Goal: Task Accomplishment & Management: Complete application form

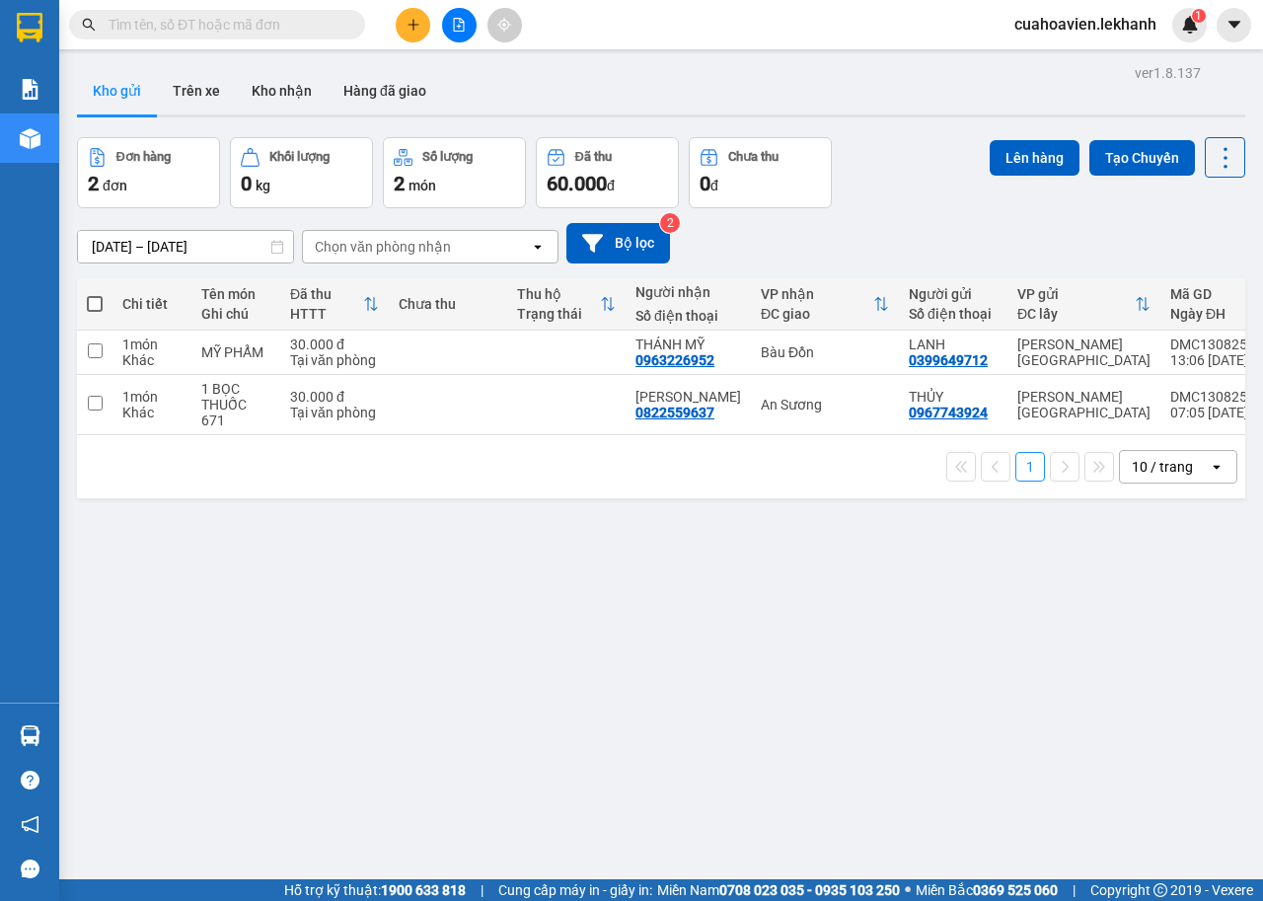
click at [204, 241] on input "[DATE] – [DATE]" at bounding box center [185, 247] width 215 height 32
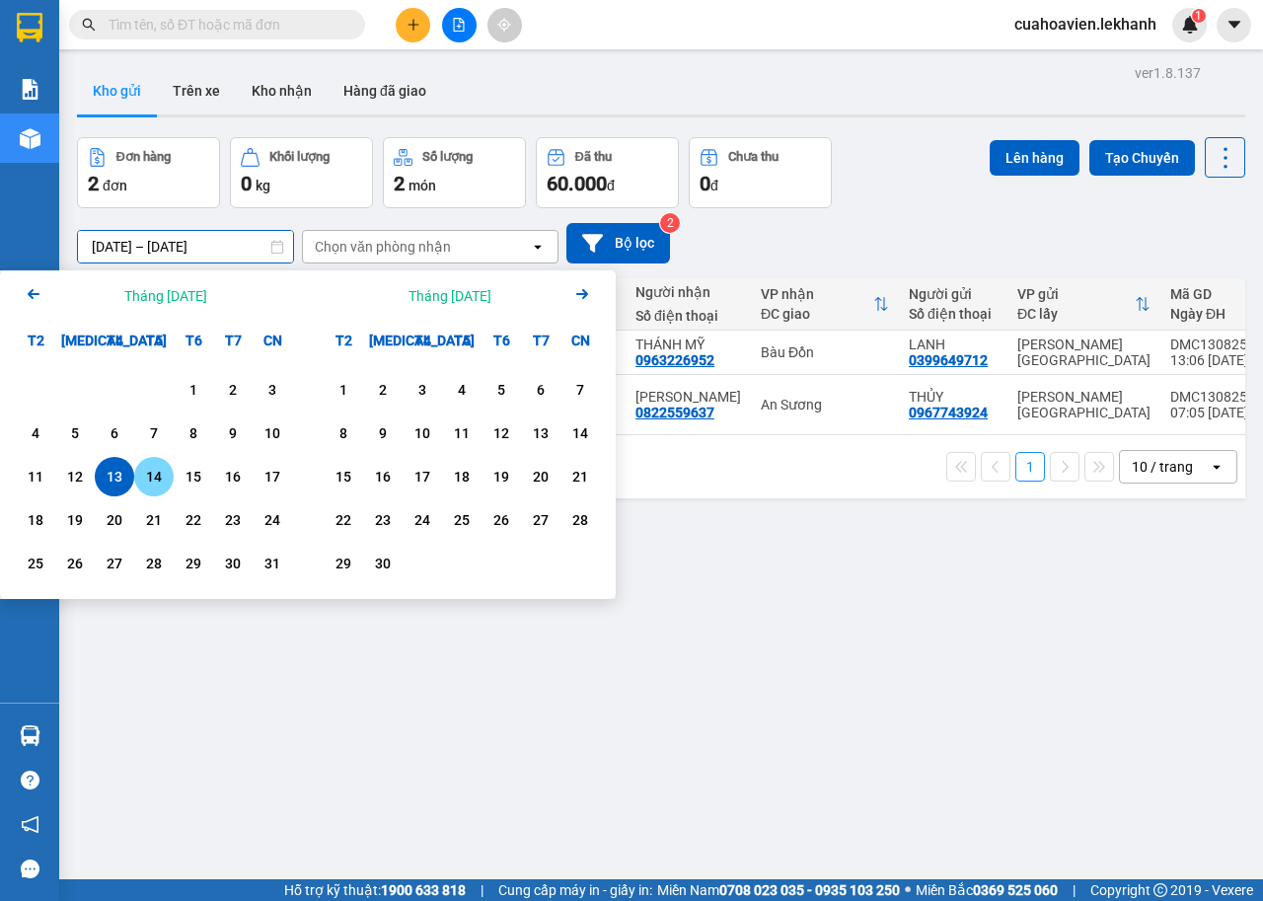
click at [142, 476] on div "14" at bounding box center [154, 477] width 28 height 24
click at [142, 475] on div "14" at bounding box center [154, 477] width 28 height 24
type input "[DATE] – [DATE]"
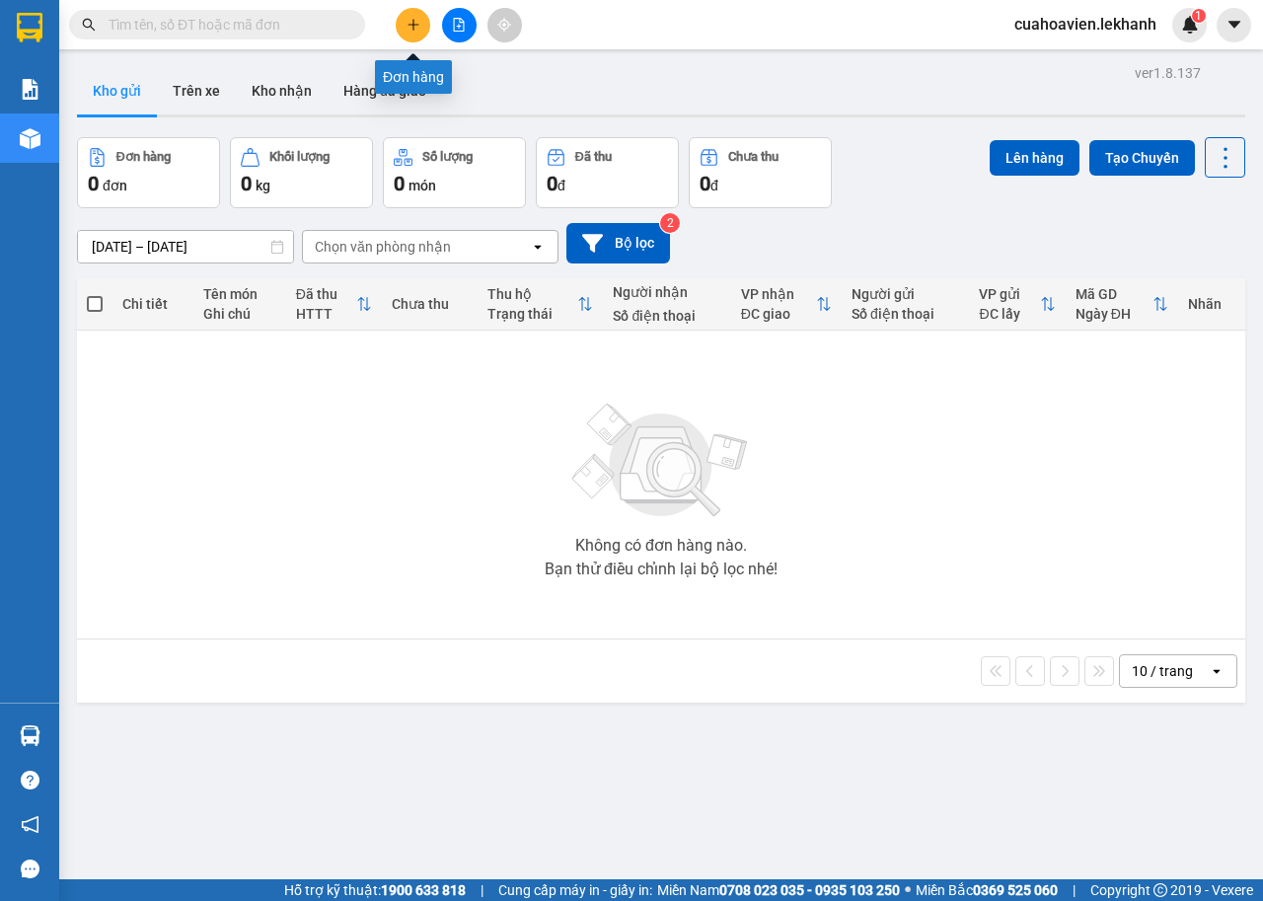
click at [415, 15] on button at bounding box center [413, 25] width 35 height 35
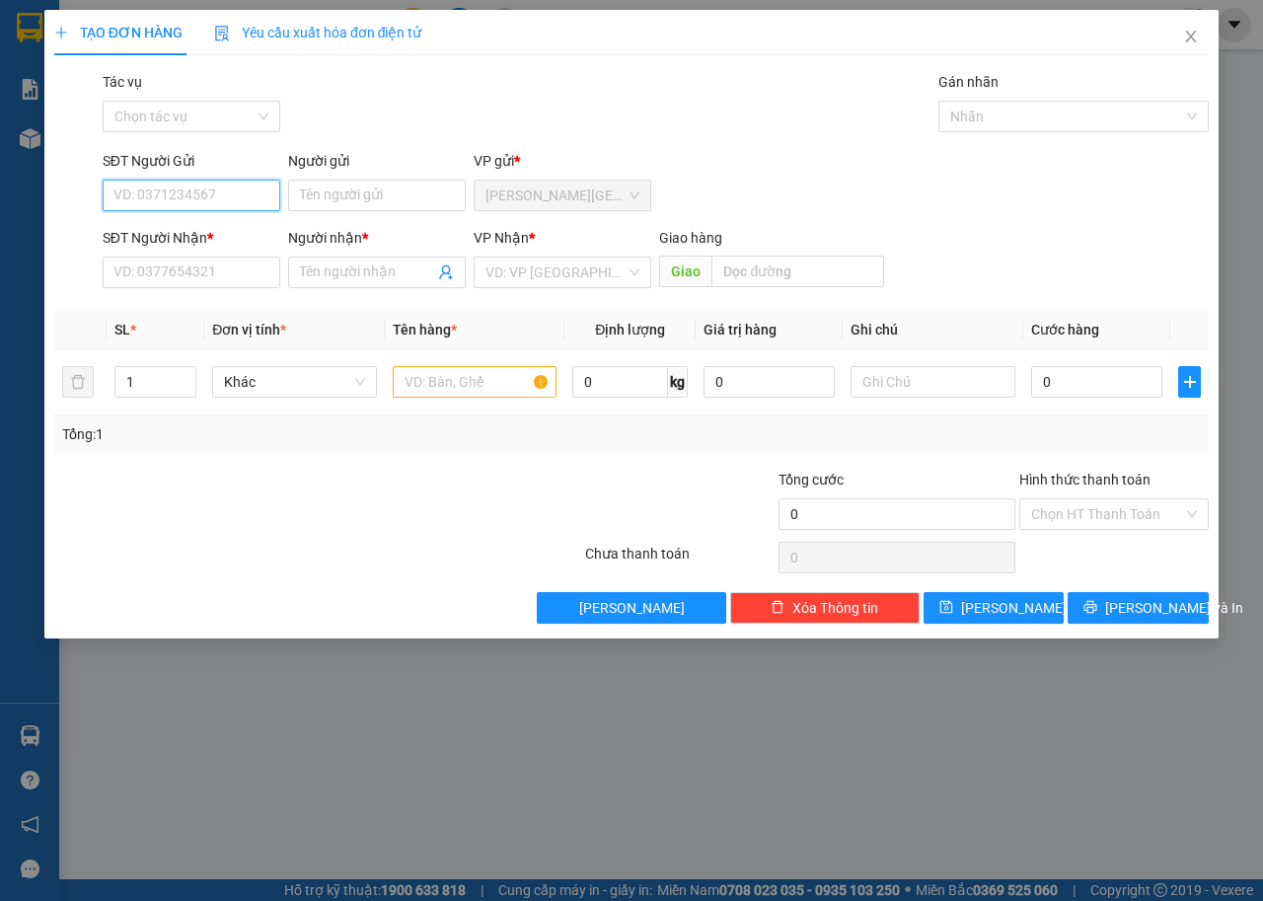
click at [255, 201] on input "SĐT Người Gửi" at bounding box center [192, 196] width 178 height 32
click at [353, 182] on input "Người gửi" at bounding box center [377, 196] width 178 height 32
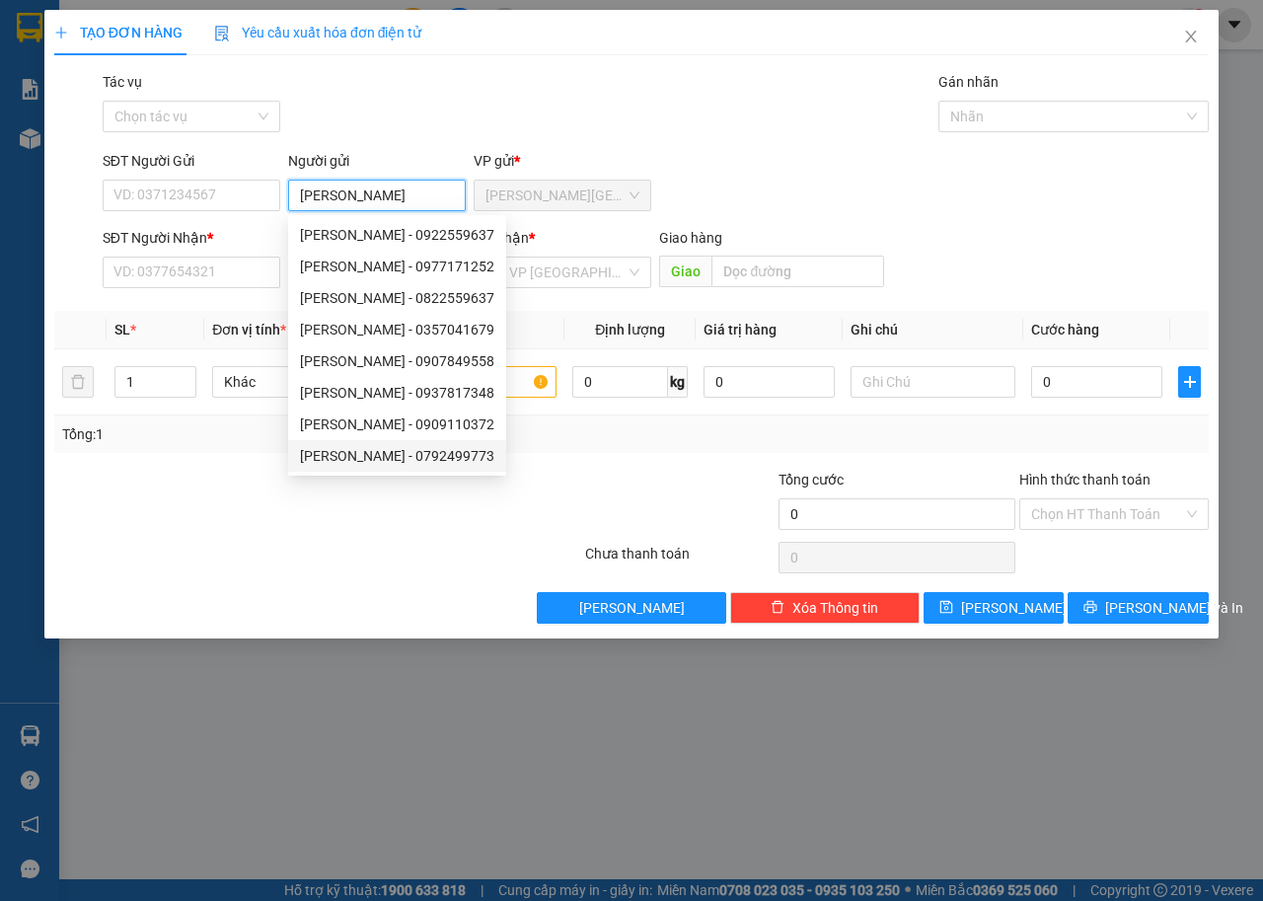
type input "[PERSON_NAME]"
click at [512, 503] on div at bounding box center [486, 503] width 193 height 69
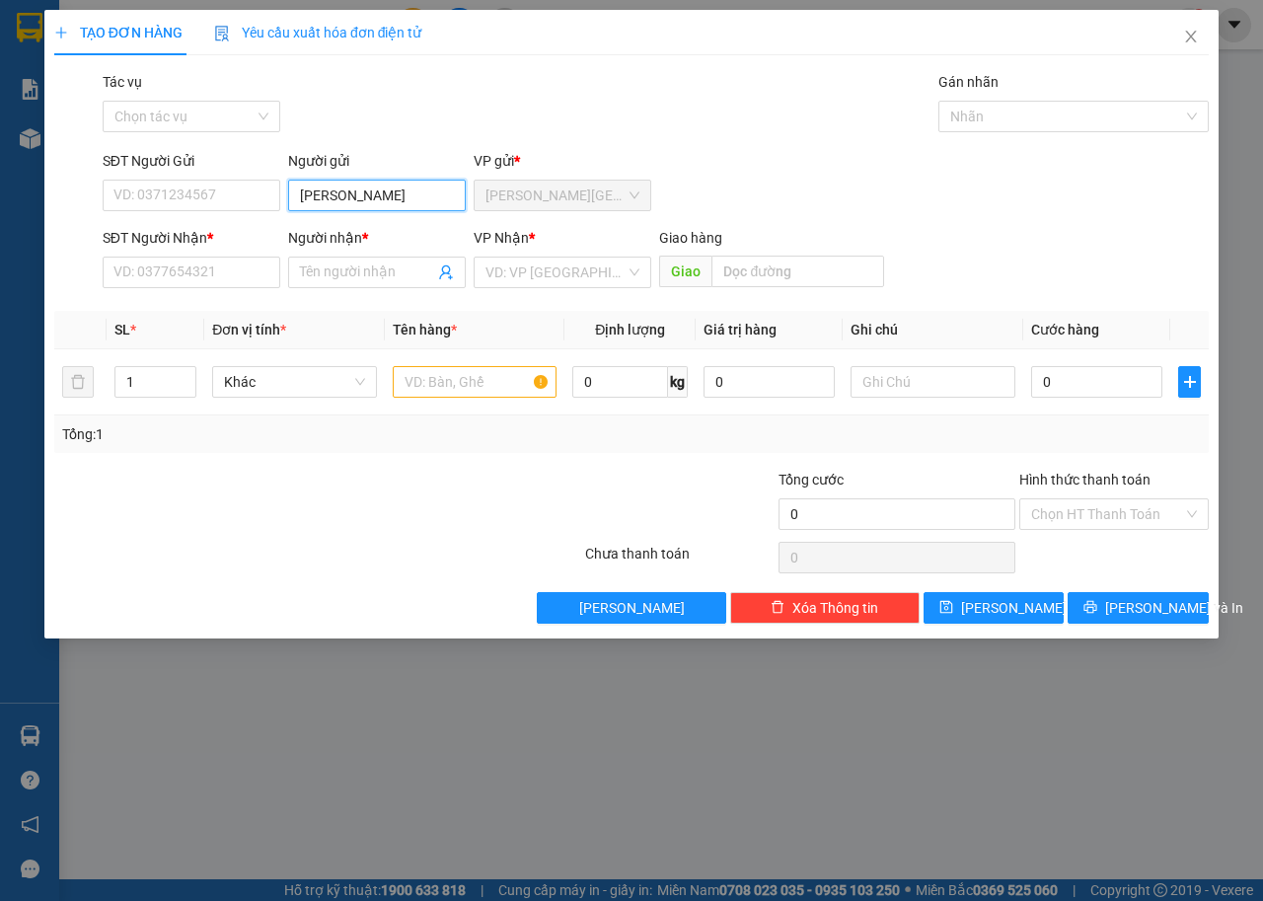
drag, startPoint x: 420, startPoint y: 191, endPoint x: 74, endPoint y: 263, distance: 353.7
click at [74, 263] on form "SĐT Người Gửi VD: 0371234567 Người gửi [PERSON_NAME] VP gửi * [PERSON_NAME] Ngư…" at bounding box center [631, 223] width 1154 height 146
click at [212, 194] on input "SĐT Người Gửi" at bounding box center [192, 196] width 178 height 32
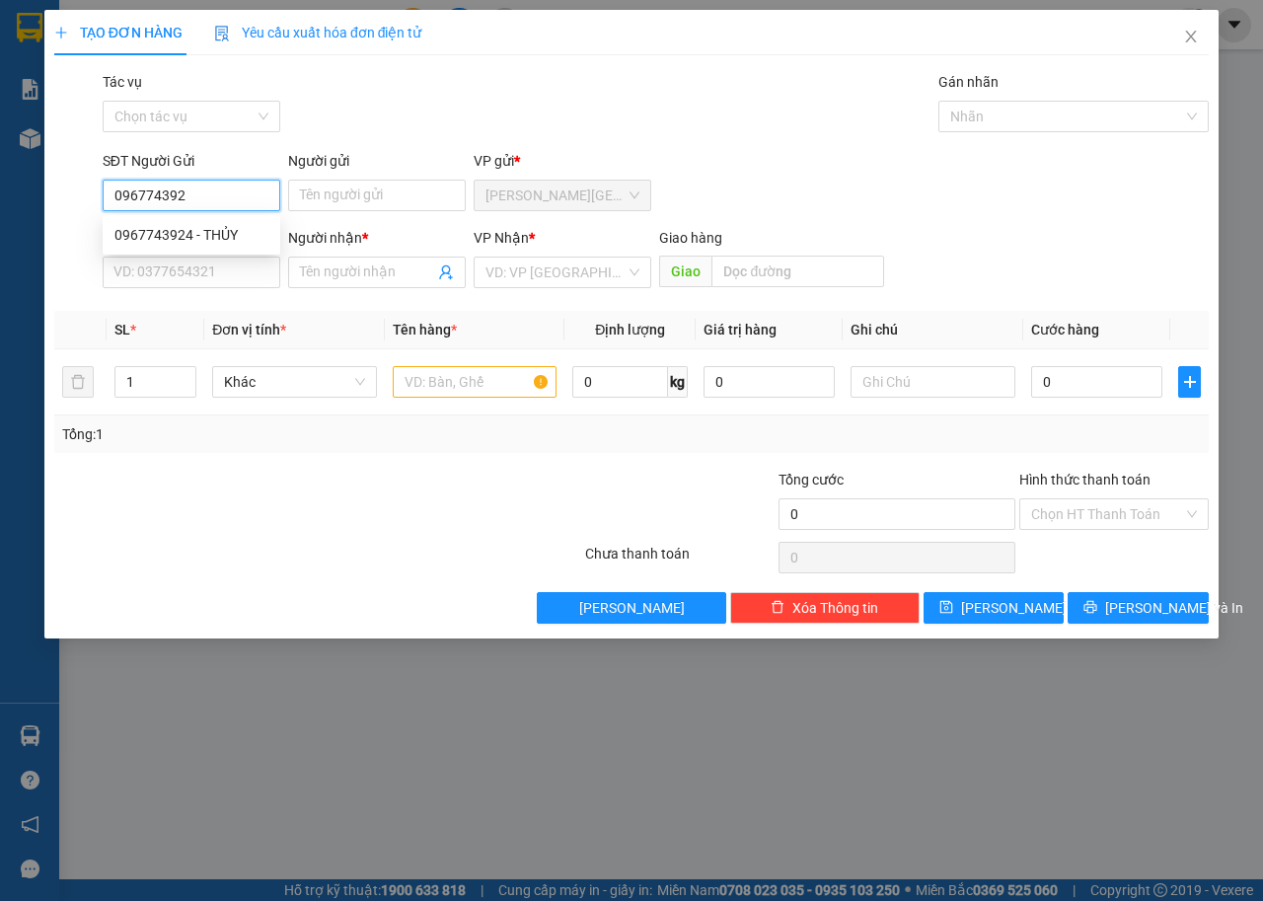
type input "0967743924"
click at [228, 239] on div "0967743924 - THỦY" at bounding box center [191, 235] width 154 height 22
type input "THỦY"
type input "0822559637"
type input "[PERSON_NAME]"
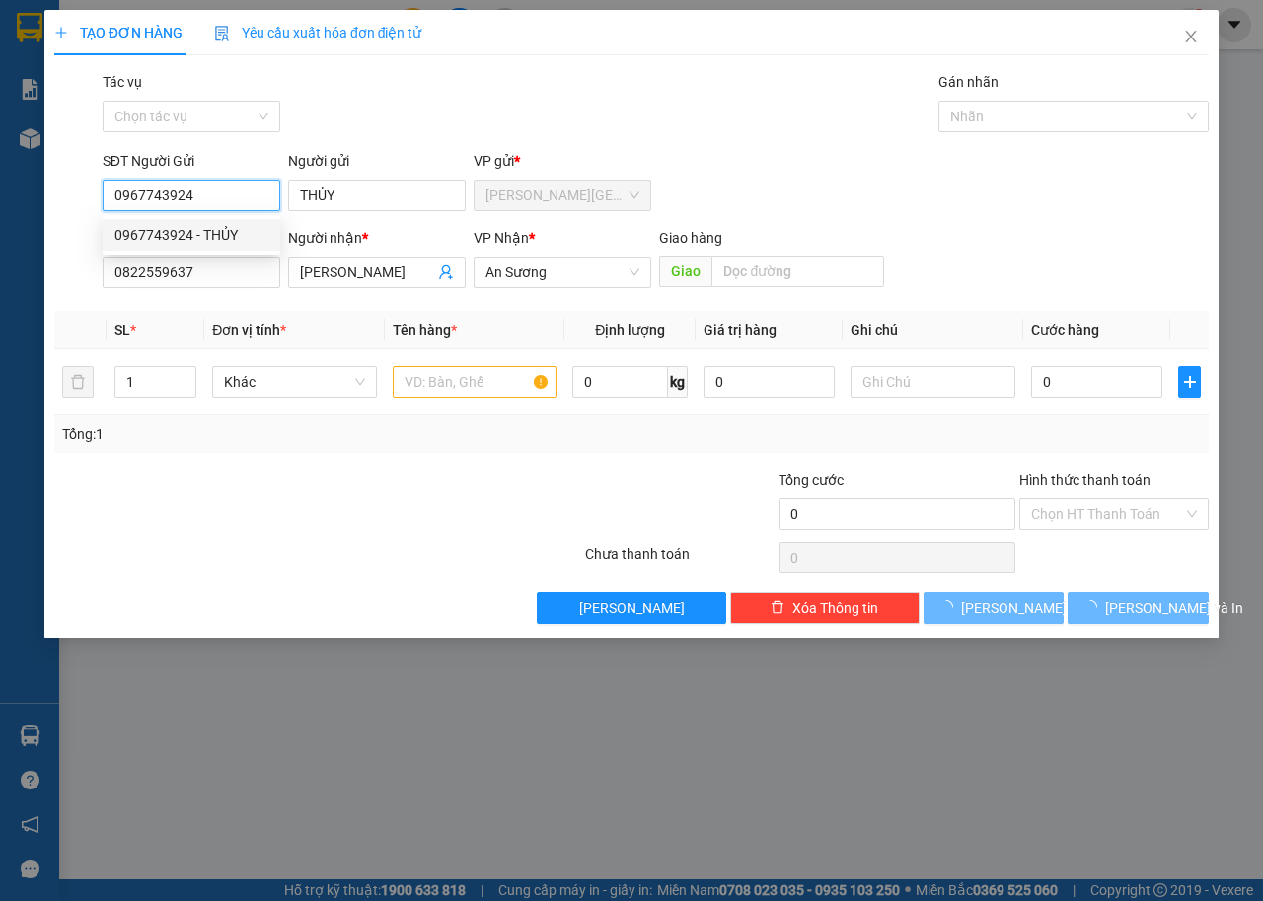
type input "30.000"
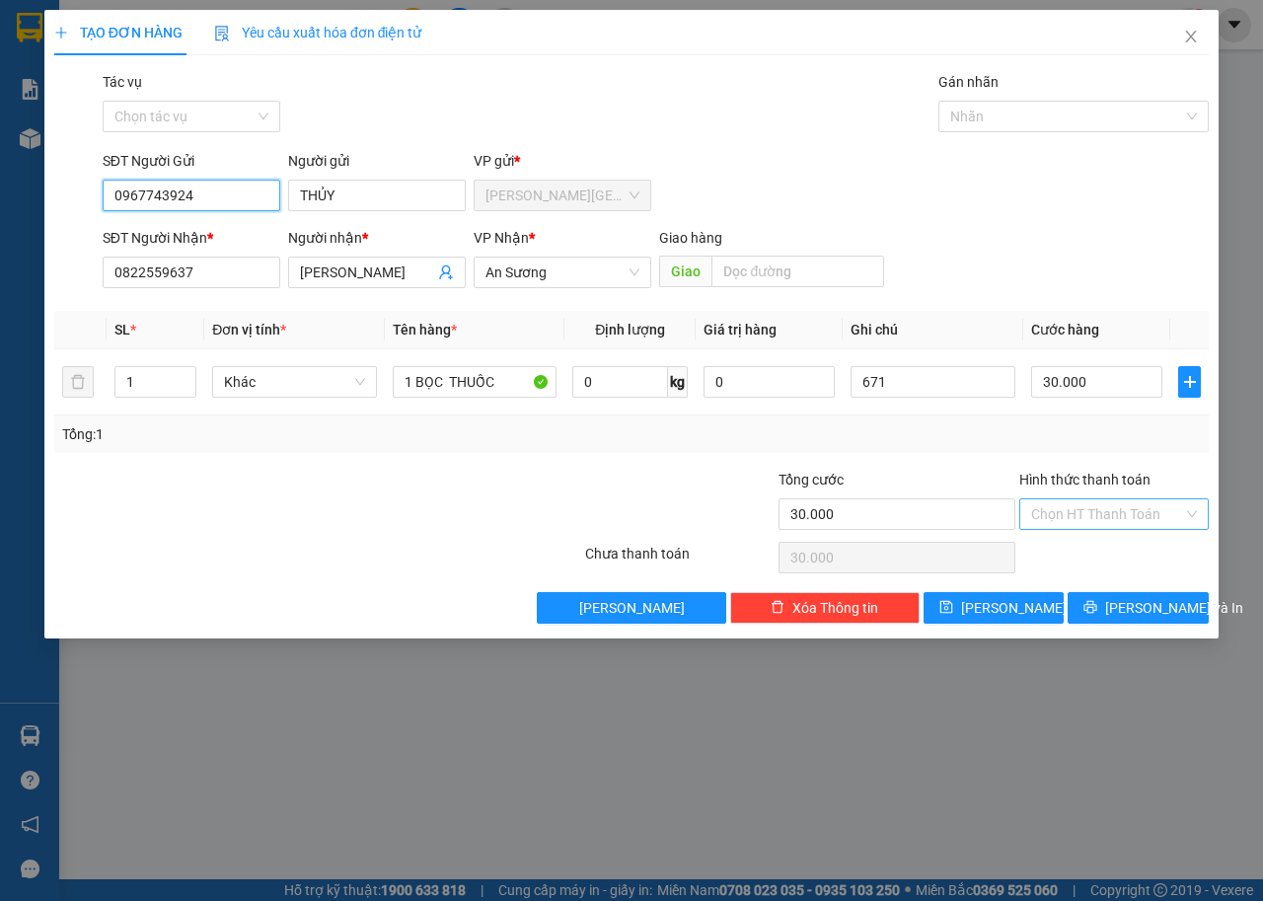
type input "0967743924"
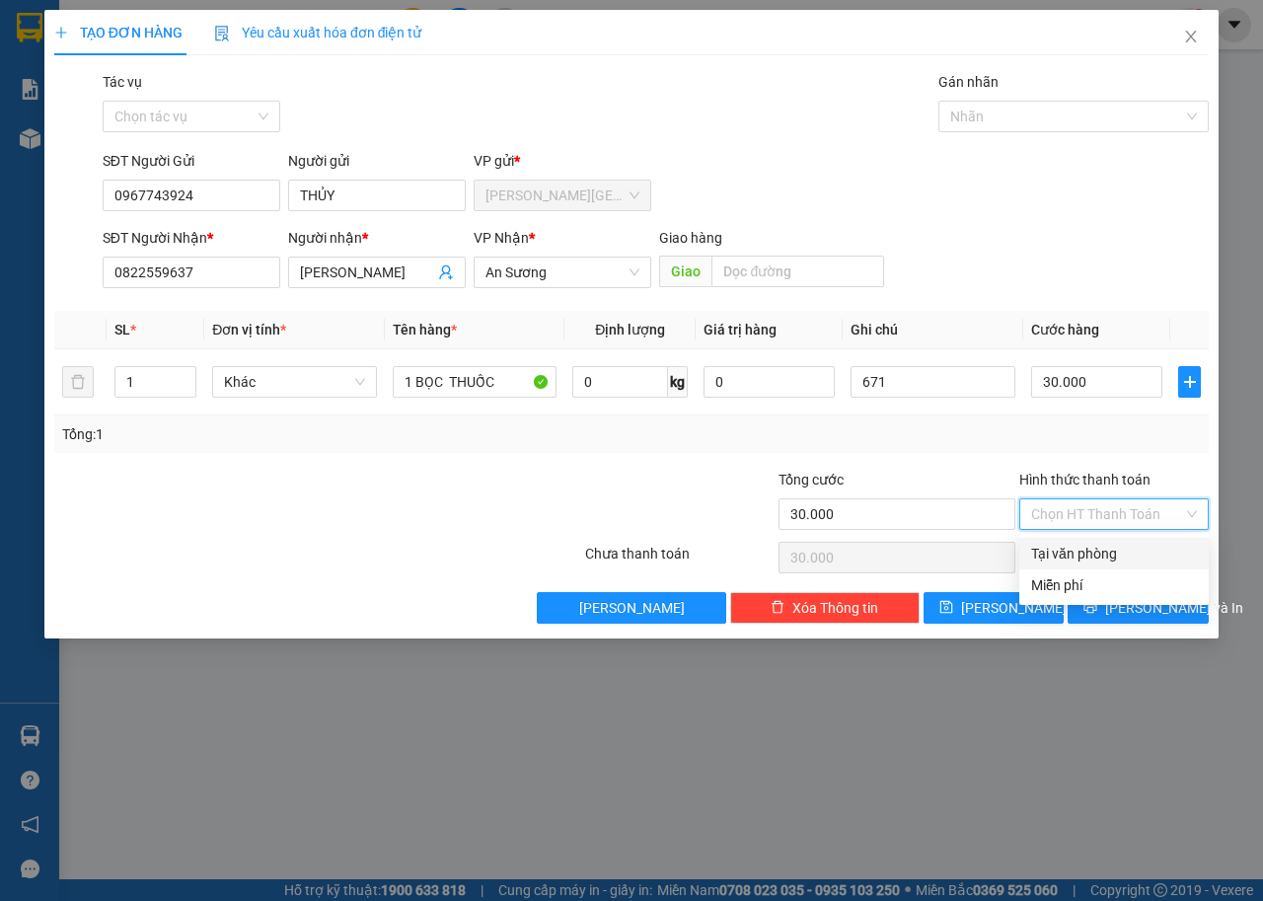
click at [1160, 516] on input "Hình thức thanh toán" at bounding box center [1107, 514] width 152 height 30
click at [1142, 547] on div "Tại văn phòng" at bounding box center [1114, 554] width 166 height 22
type input "0"
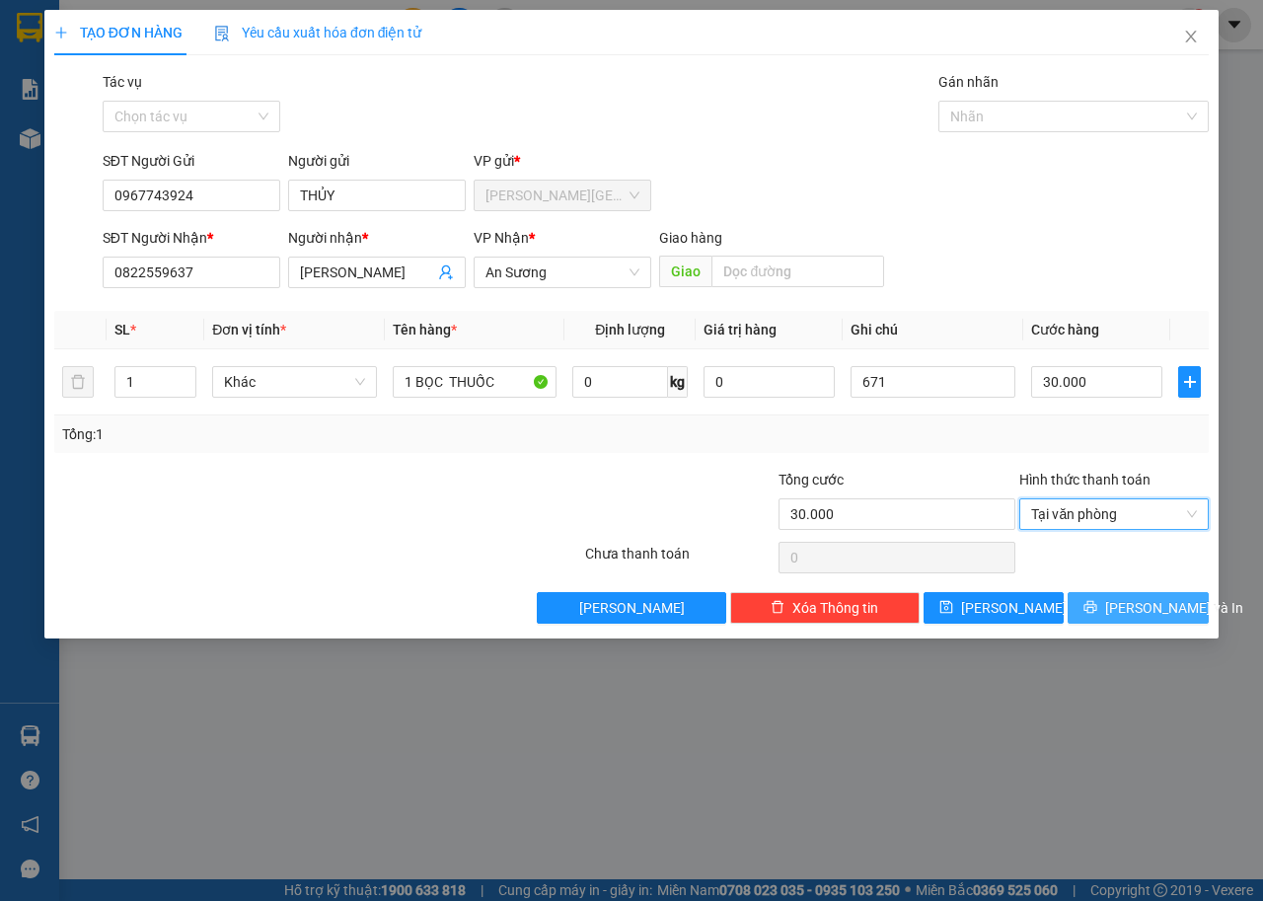
click at [1132, 614] on span "[PERSON_NAME] và In" at bounding box center [1174, 608] width 138 height 22
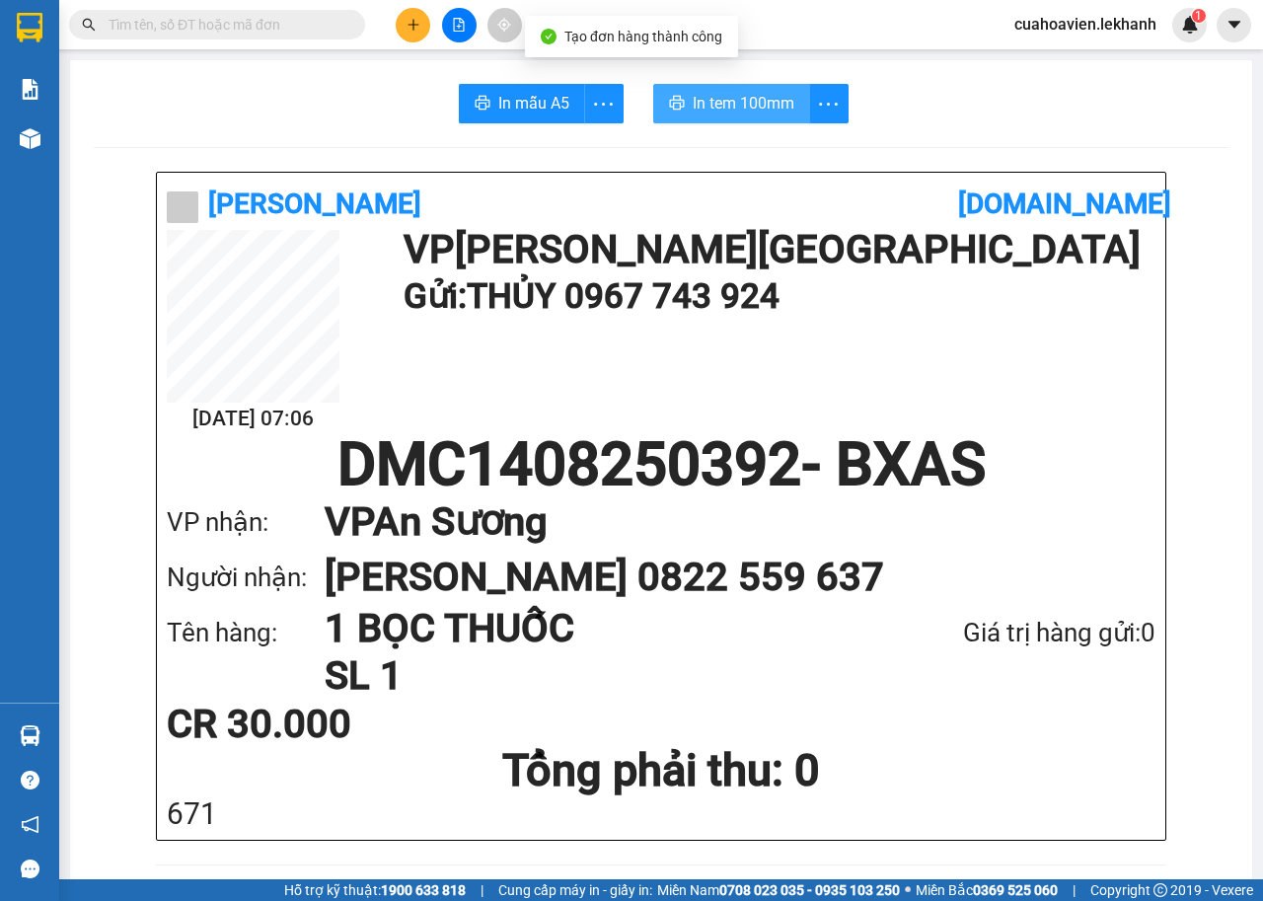
click at [733, 92] on span "In tem 100mm" at bounding box center [744, 103] width 102 height 25
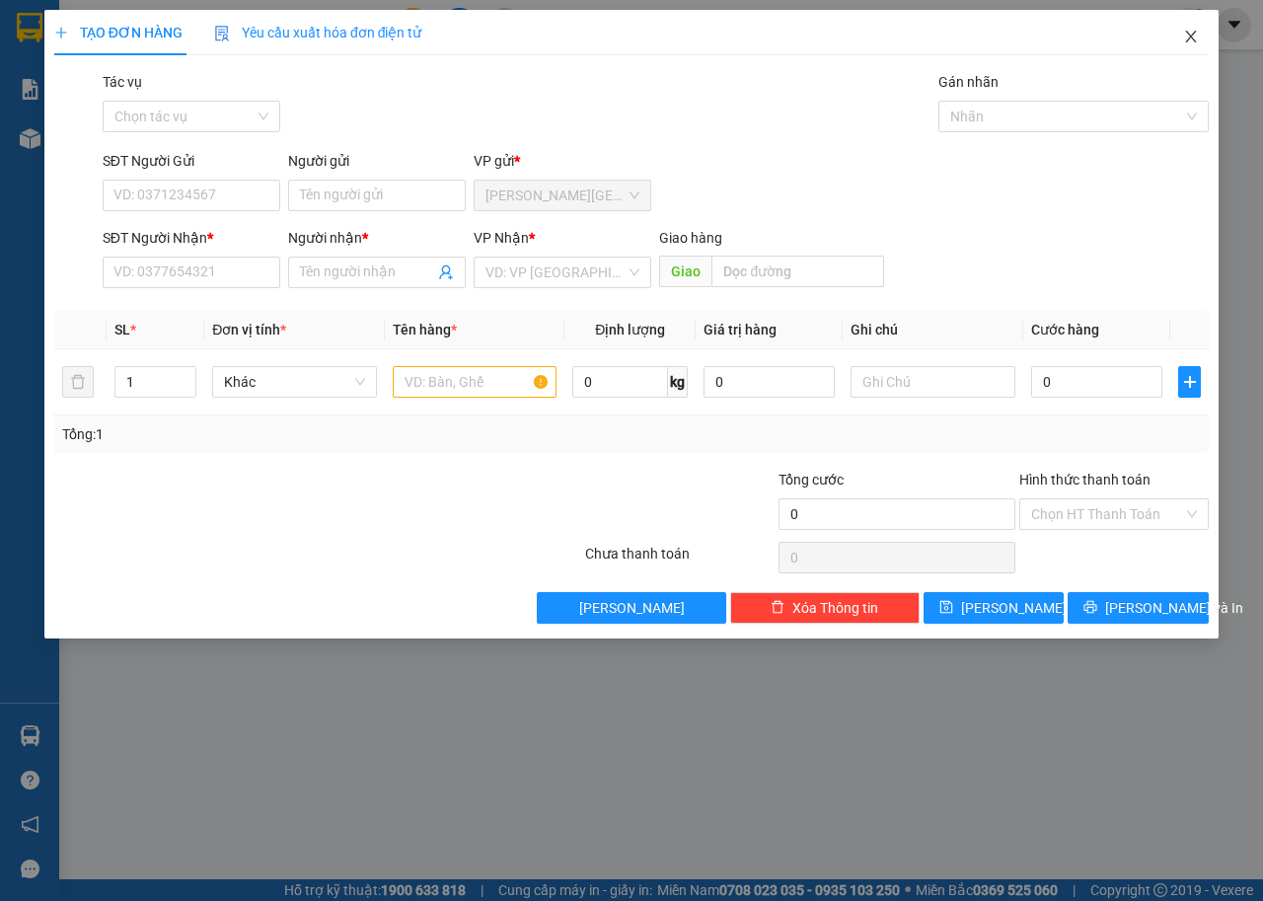
click at [1193, 27] on span "Close" at bounding box center [1190, 37] width 55 height 55
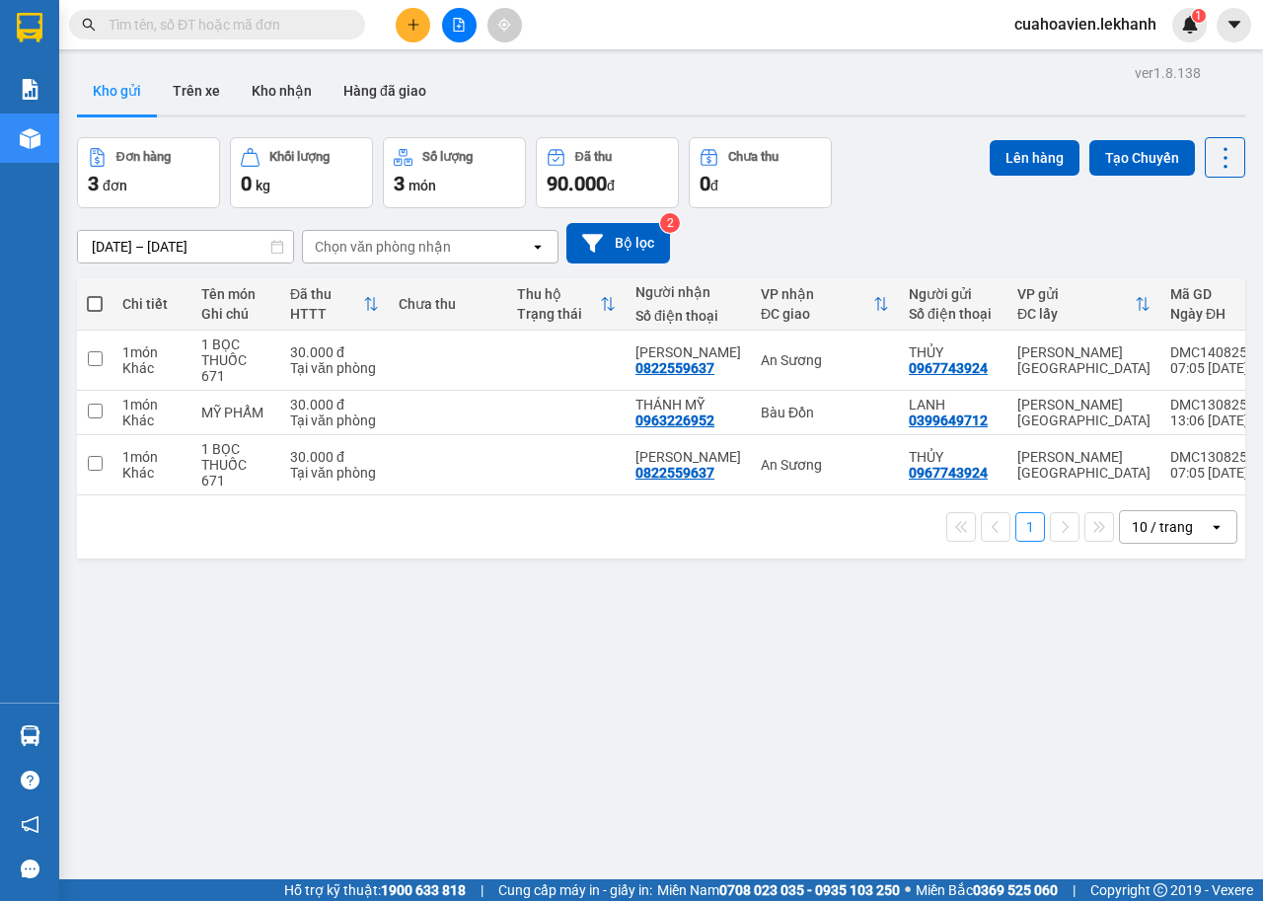
click at [216, 231] on input "[DATE] – [DATE]" at bounding box center [185, 247] width 215 height 32
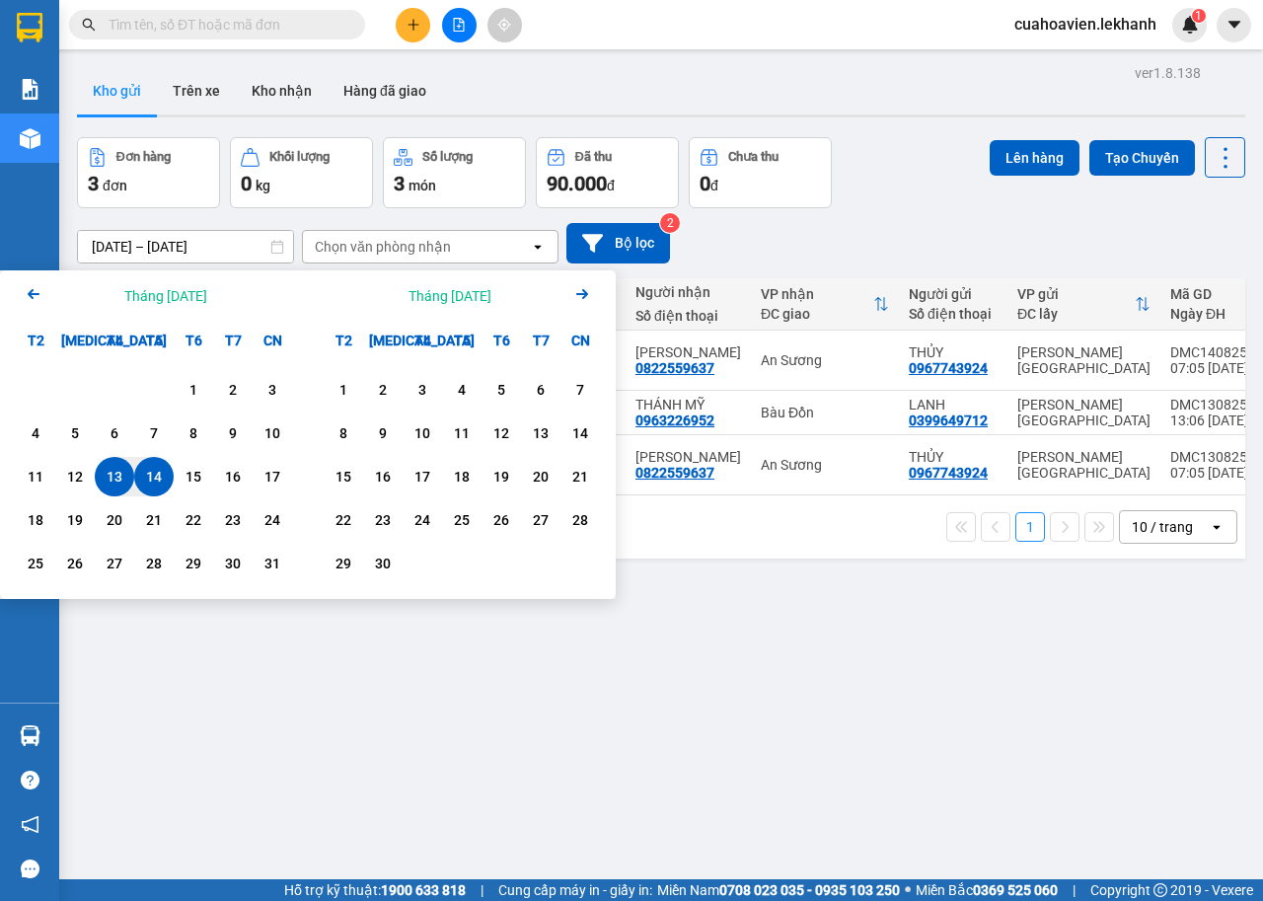
click at [150, 466] on div "14" at bounding box center [154, 477] width 28 height 24
type input "[DATE] – [DATE]"
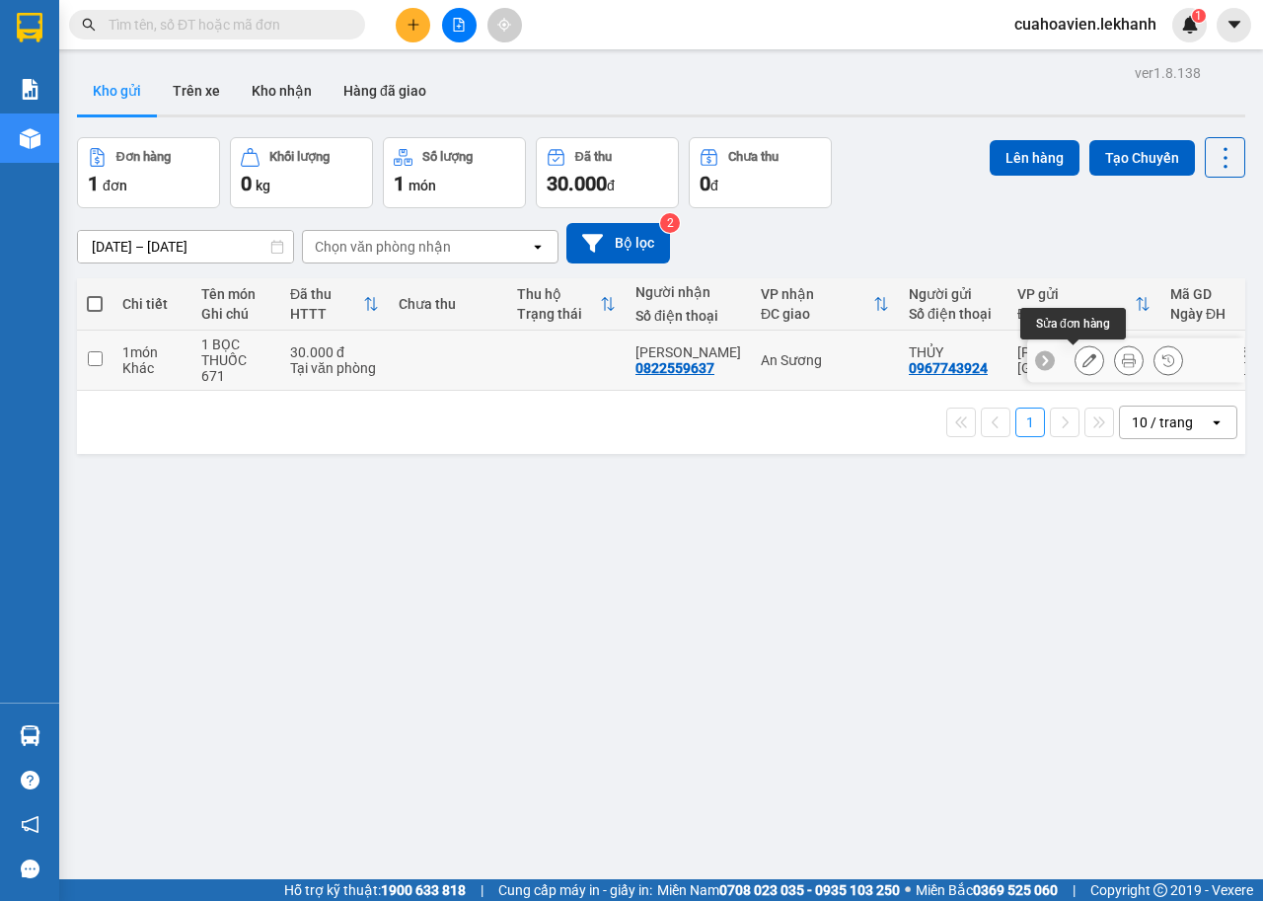
click at [1082, 359] on icon at bounding box center [1089, 360] width 14 height 14
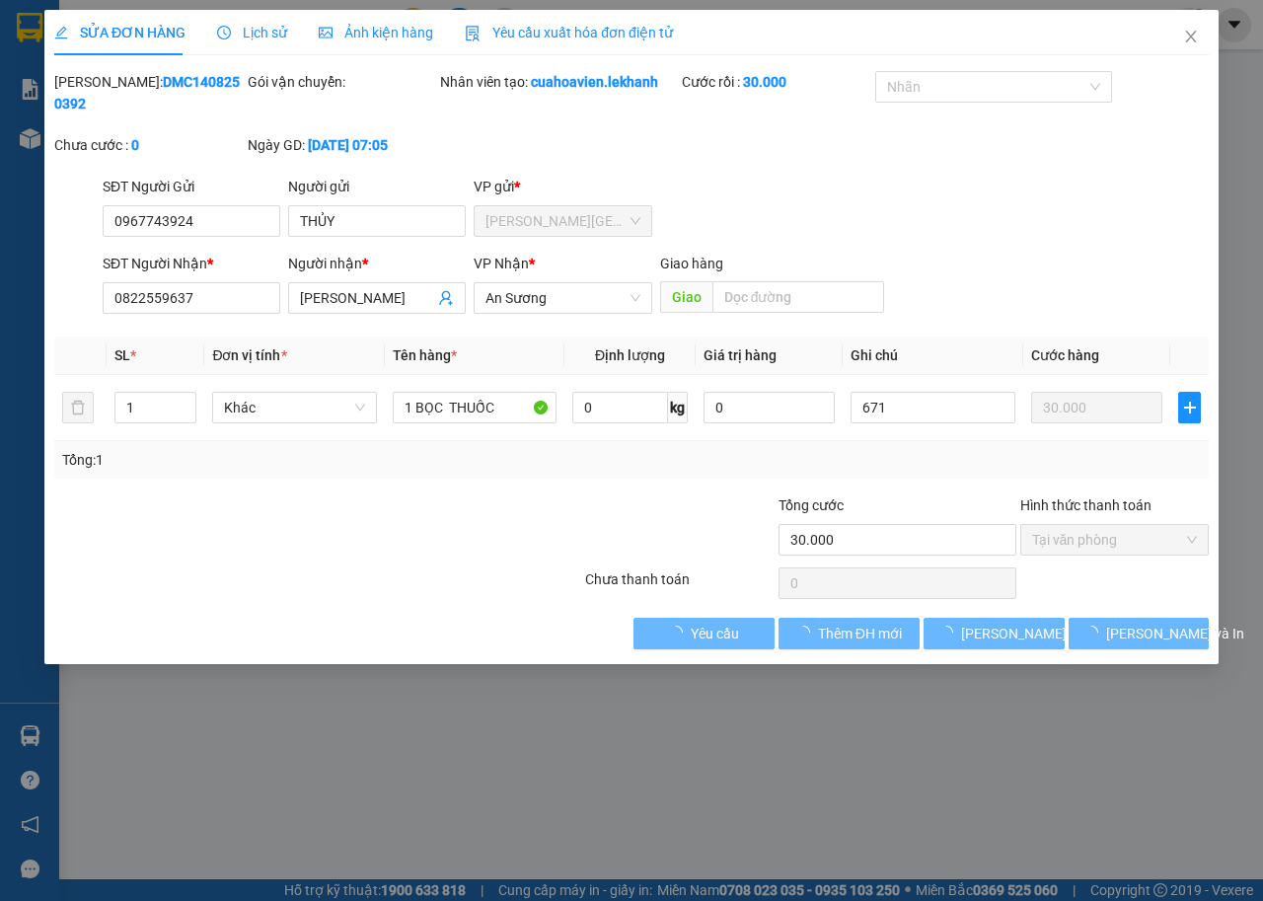
type input "0967743924"
type input "THỦY"
type input "0822559637"
type input "[PERSON_NAME]"
type input "30.000"
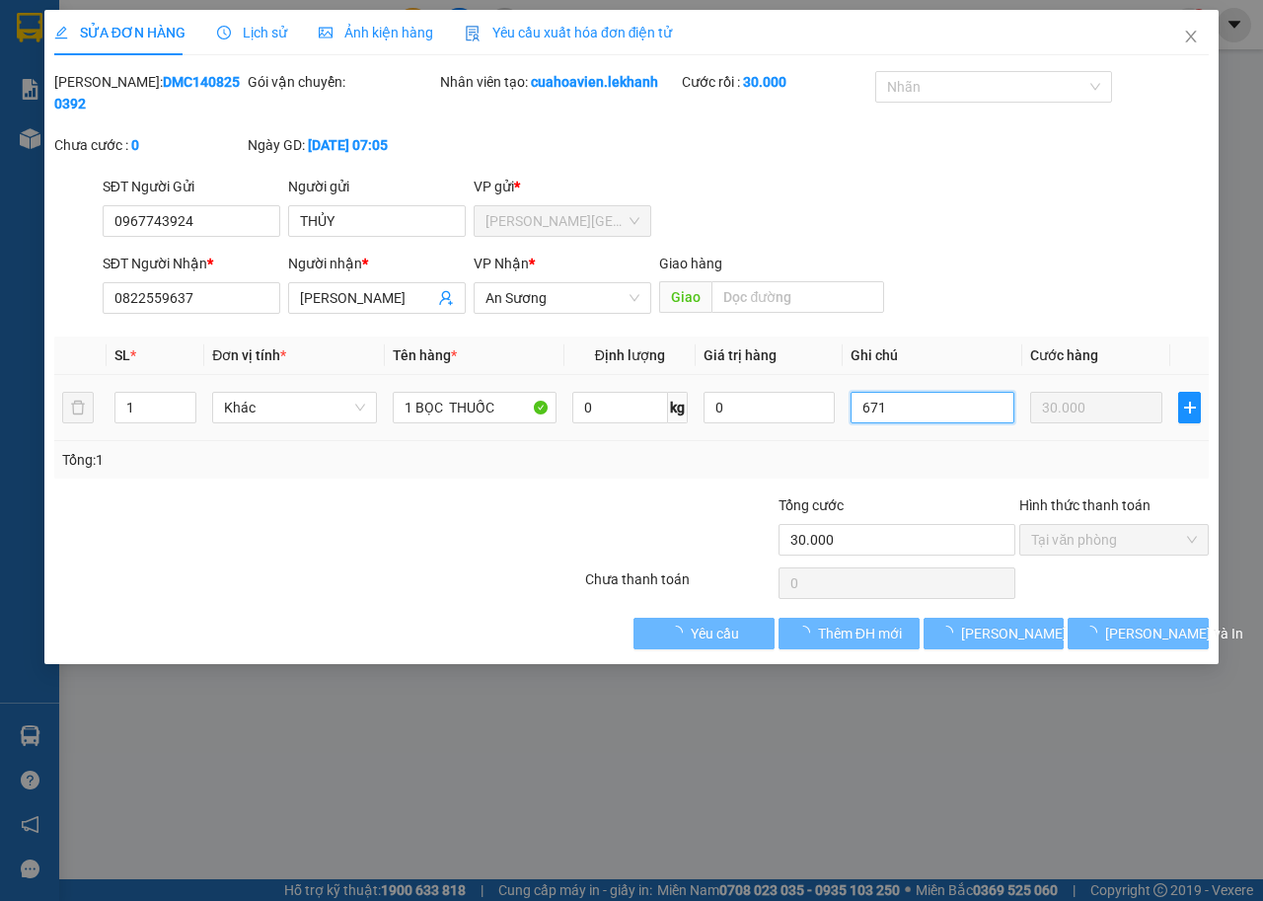
click at [557, 508] on div "Total Paid Fee 30.000 Total UnPaid Fee 0 Cash Collection Total Fee Mã ĐH: DMC14…" at bounding box center [631, 360] width 1154 height 578
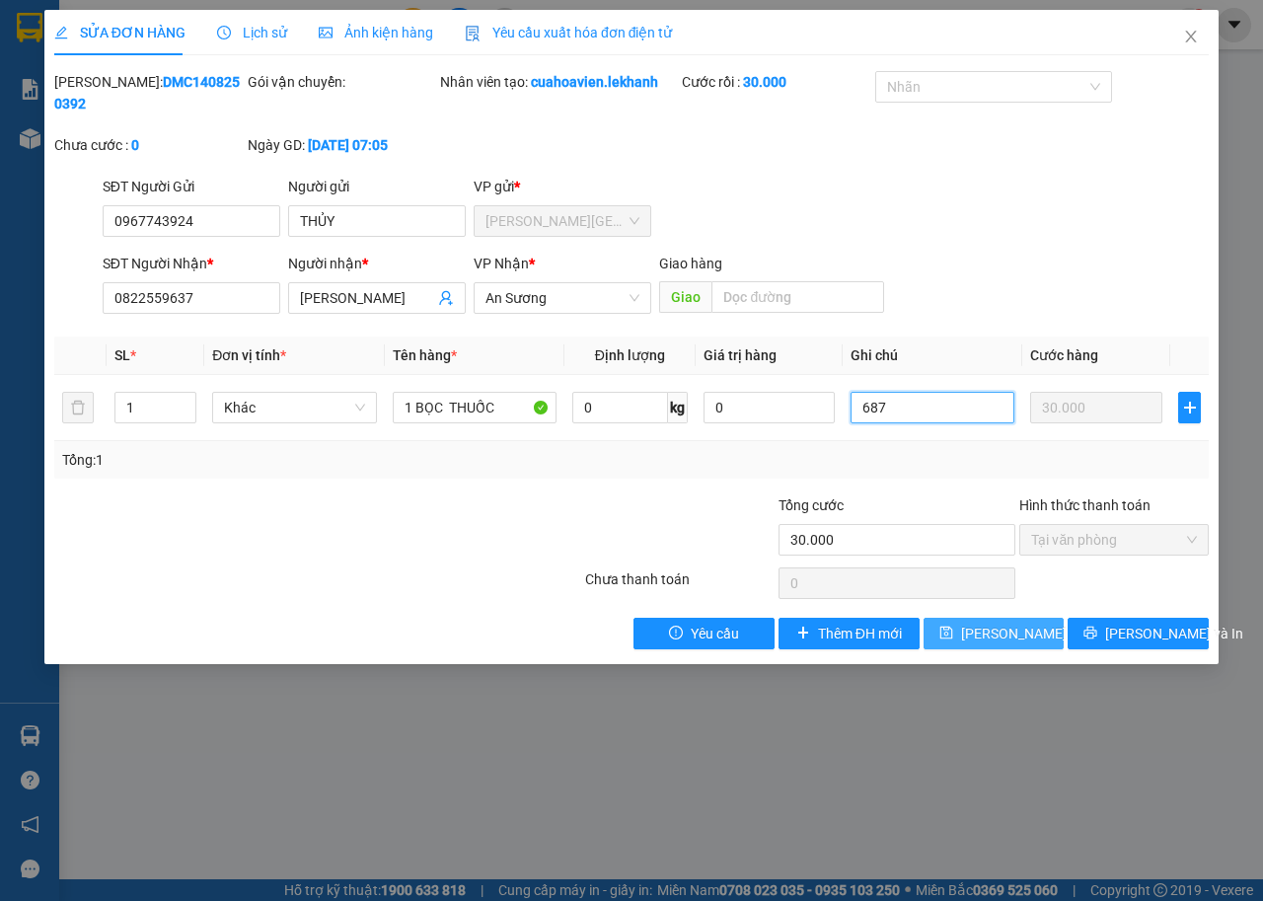
type input "687"
click at [975, 634] on span "Lưu thay đổi" at bounding box center [1040, 634] width 158 height 22
